Goal: Information Seeking & Learning: Check status

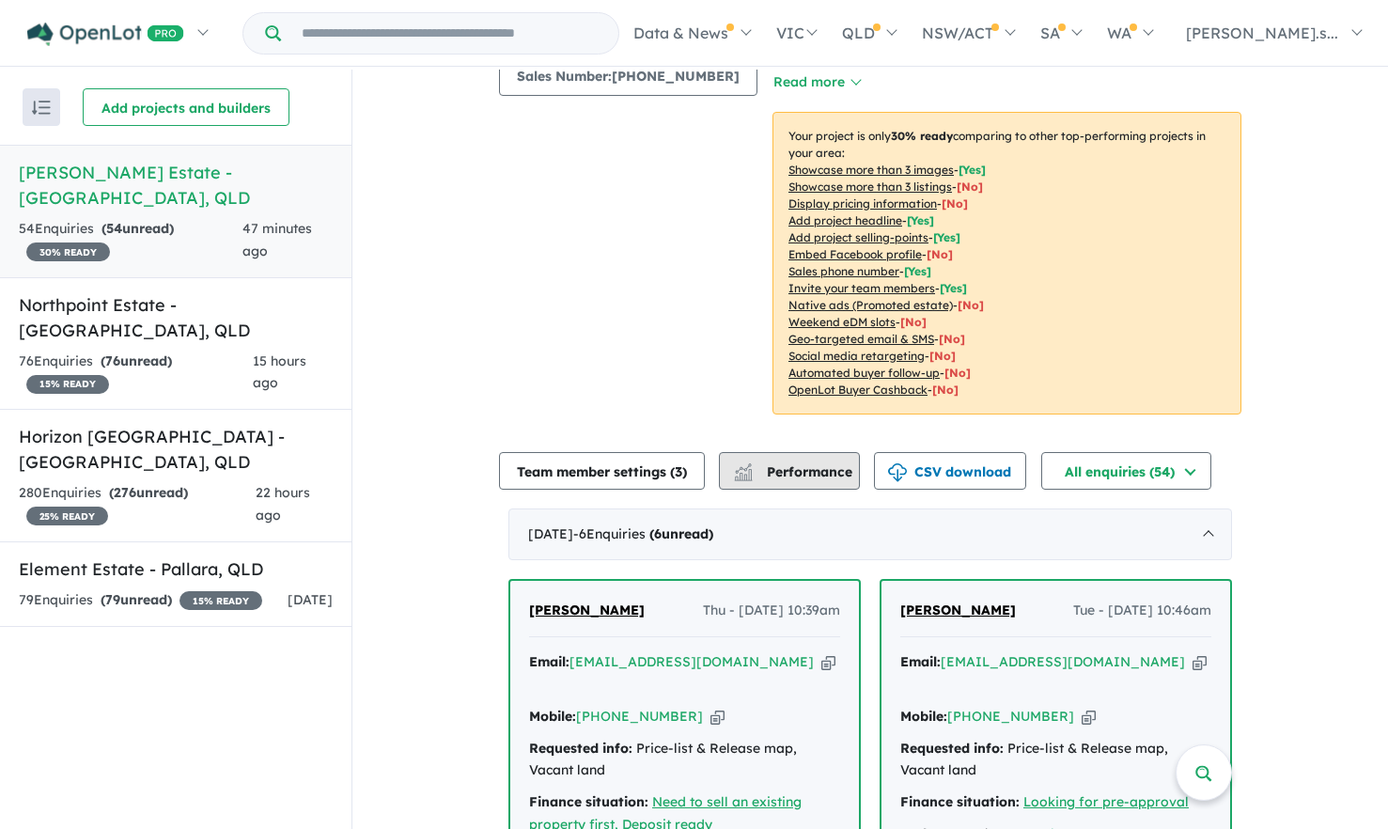
scroll to position [376, 0]
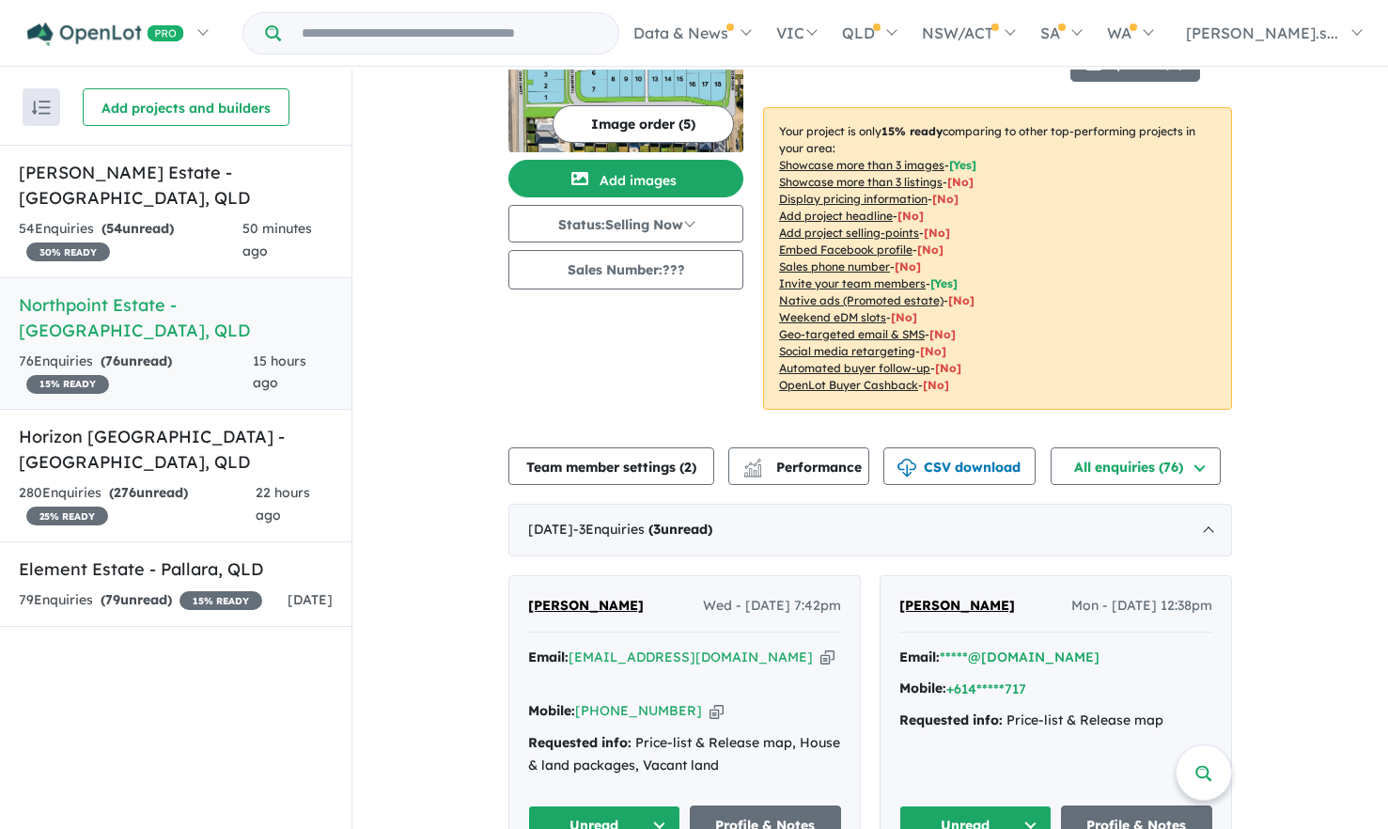
scroll to position [94, 0]
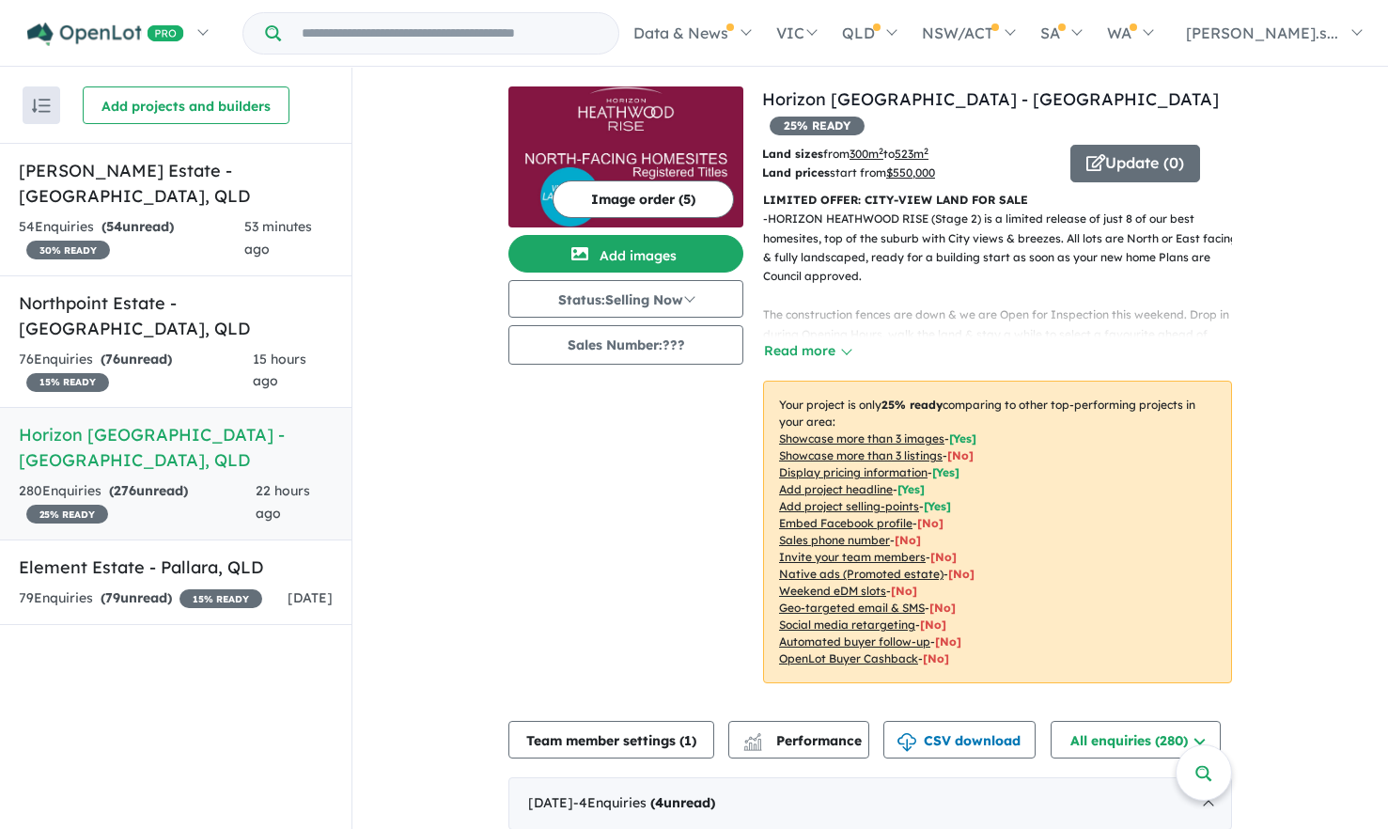
scroll to position [282, 0]
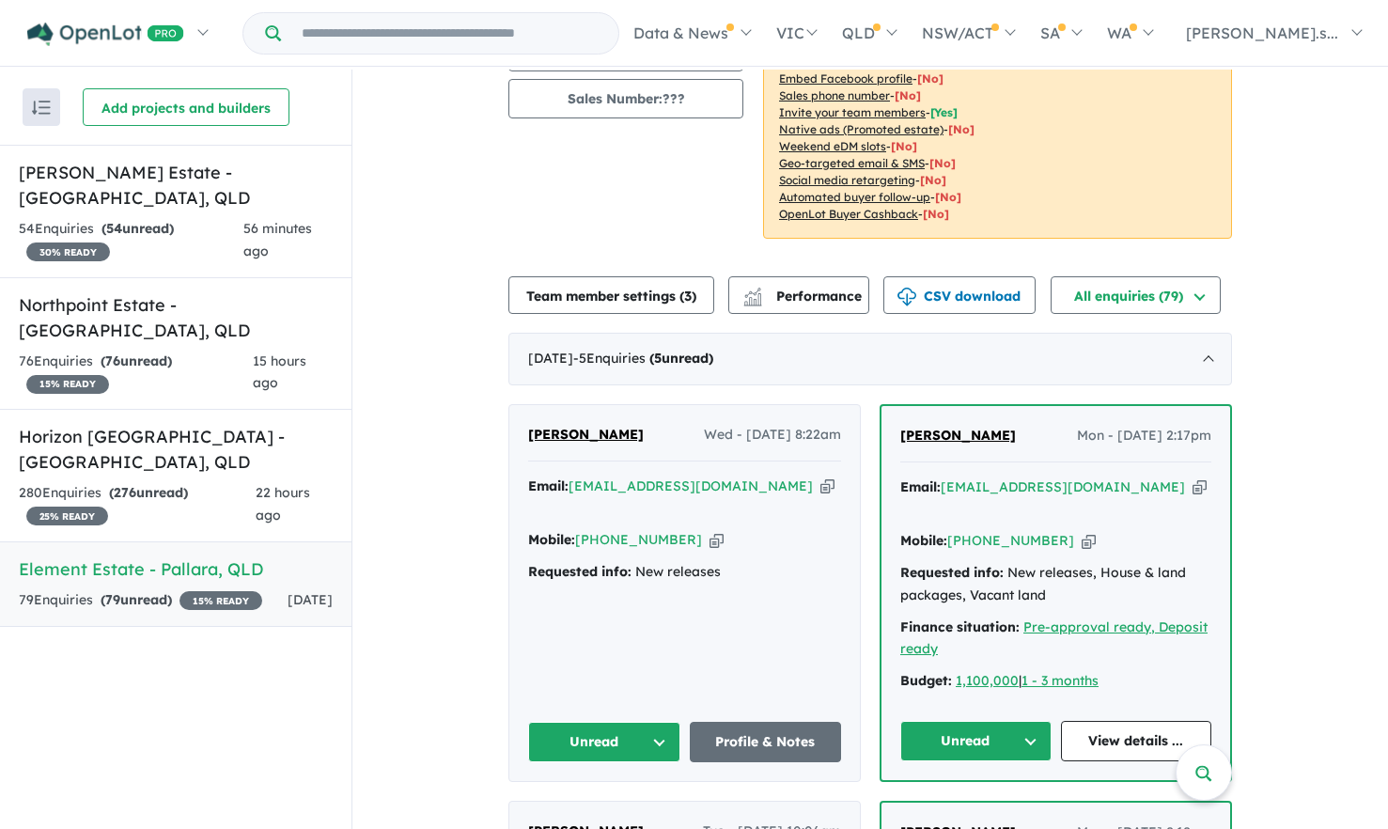
scroll to position [376, 0]
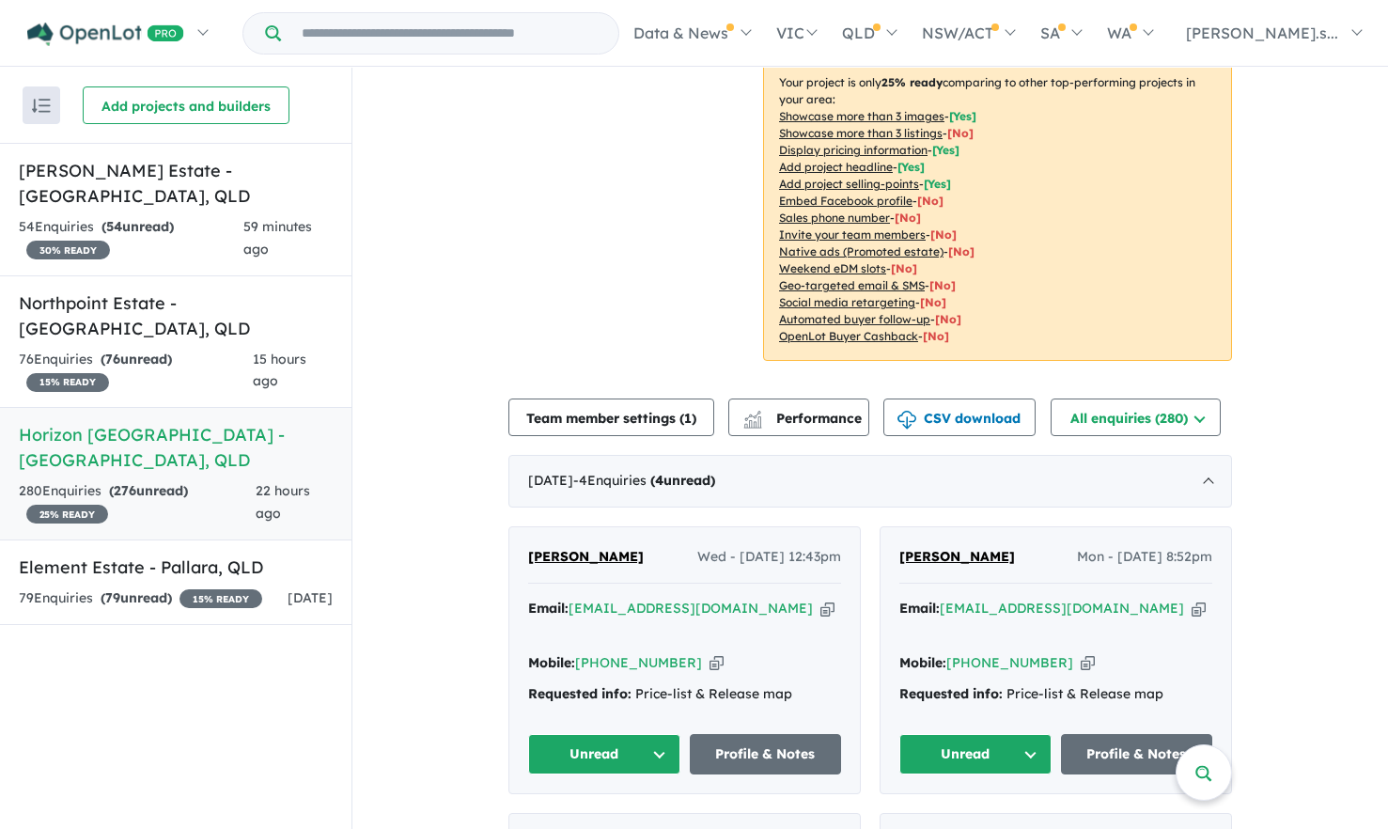
scroll to position [376, 0]
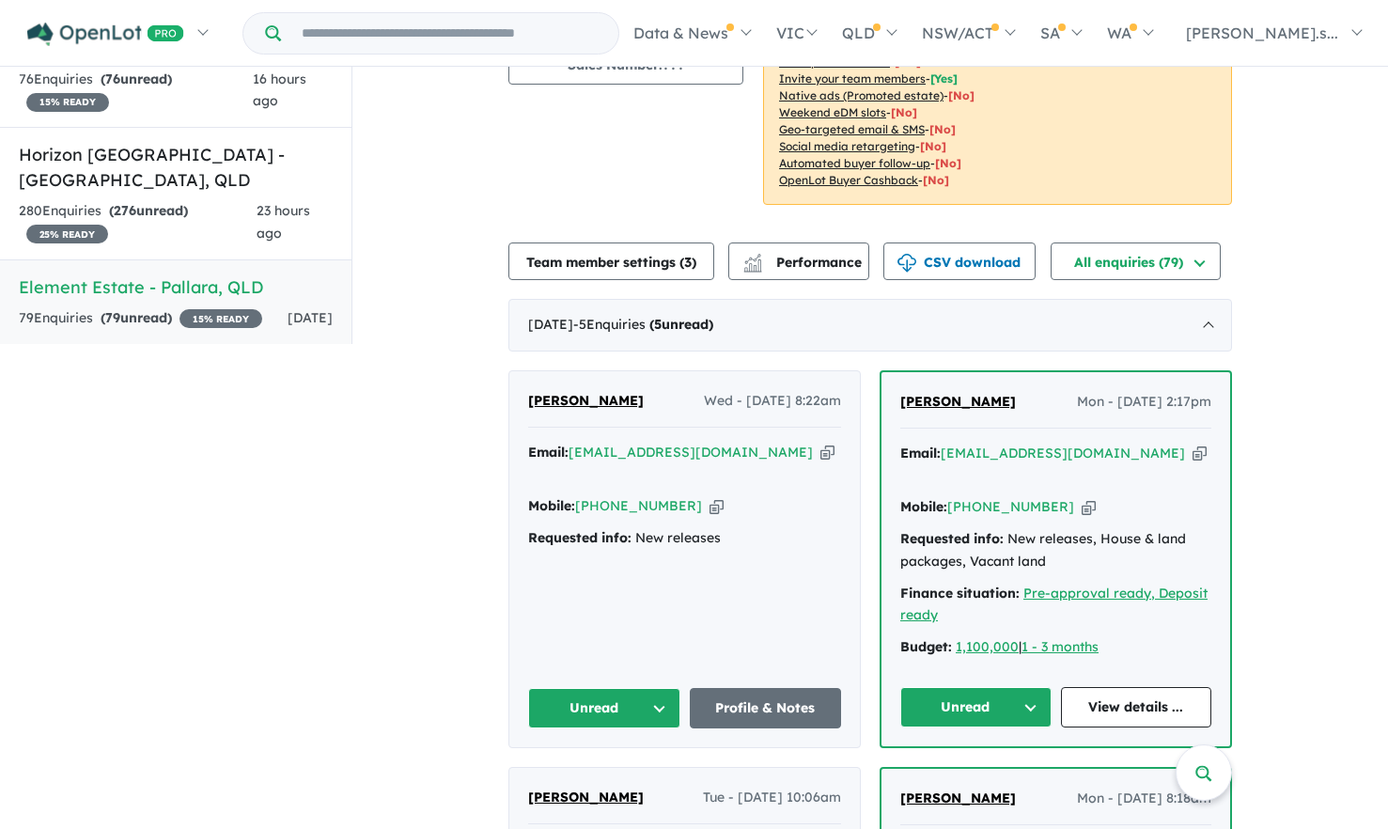
scroll to position [2, 0]
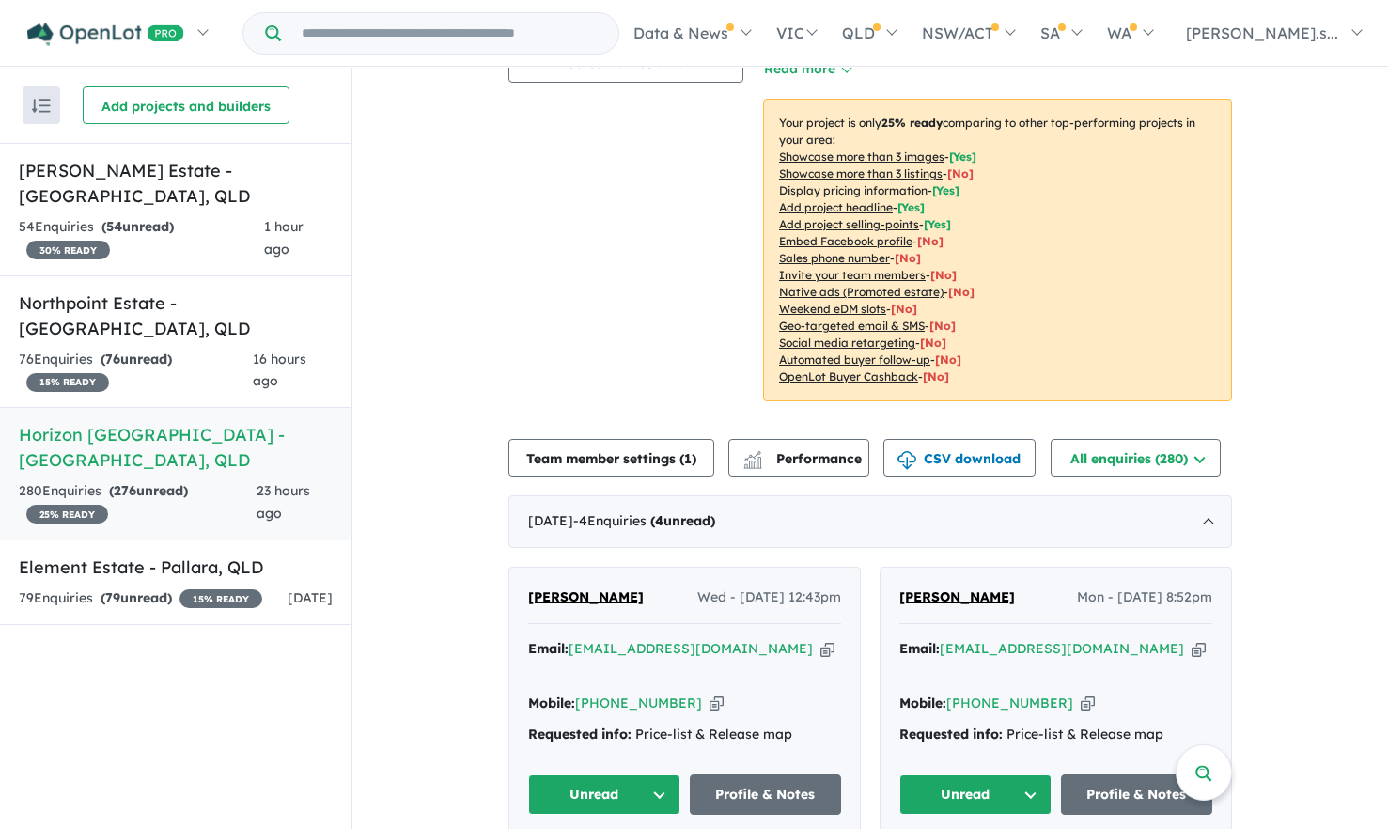
scroll to position [564, 0]
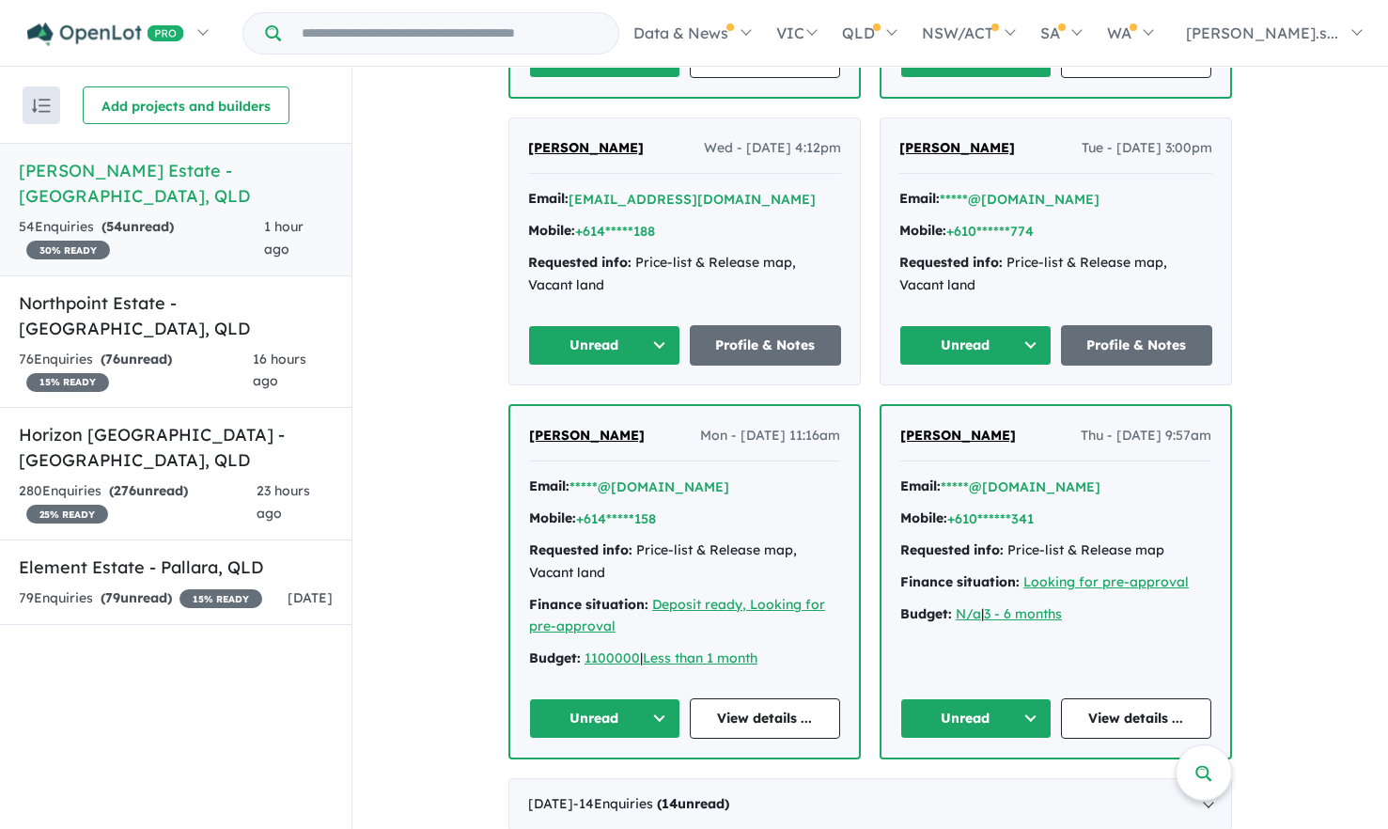
scroll to position [940, 0]
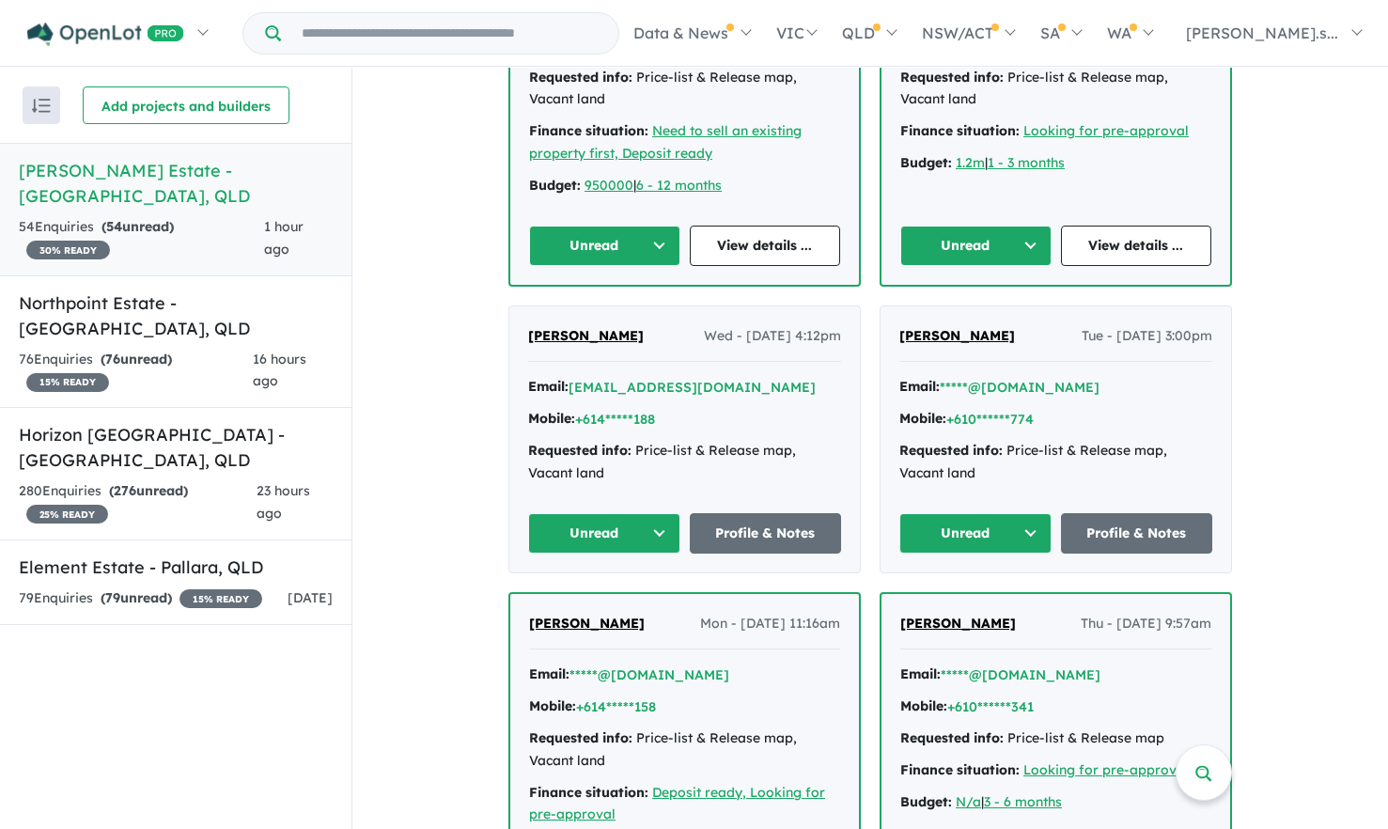
click at [661, 513] on button "Unread" at bounding box center [604, 533] width 152 height 40
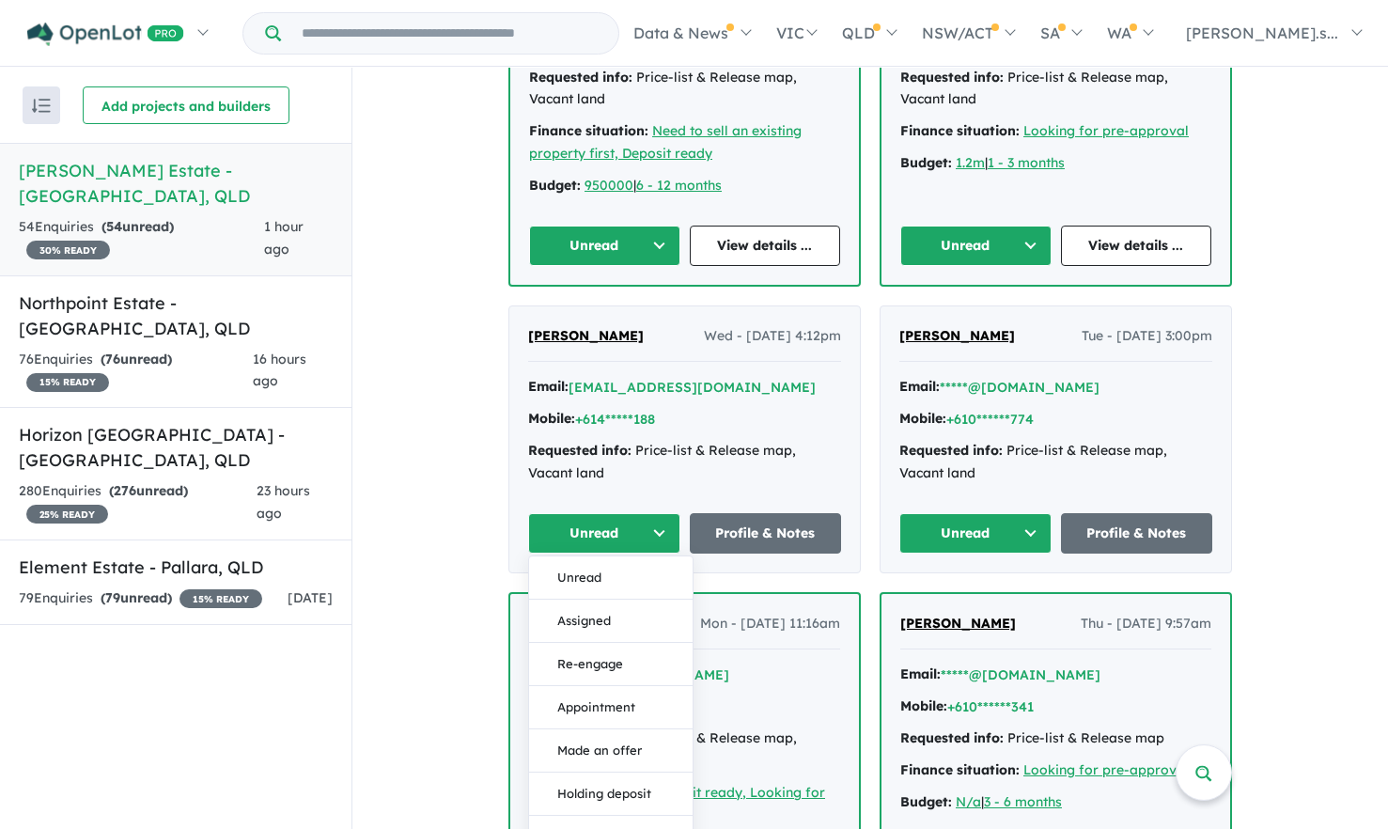
click at [682, 440] on div "Requested info: Price-list & Release map, Vacant land" at bounding box center [684, 462] width 313 height 45
